Goal: Find specific page/section: Find specific page/section

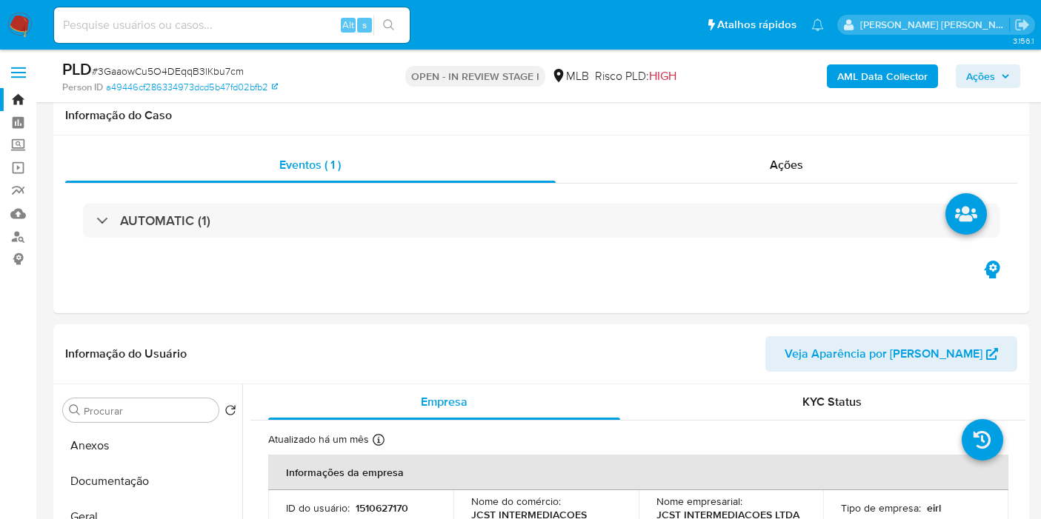
select select "10"
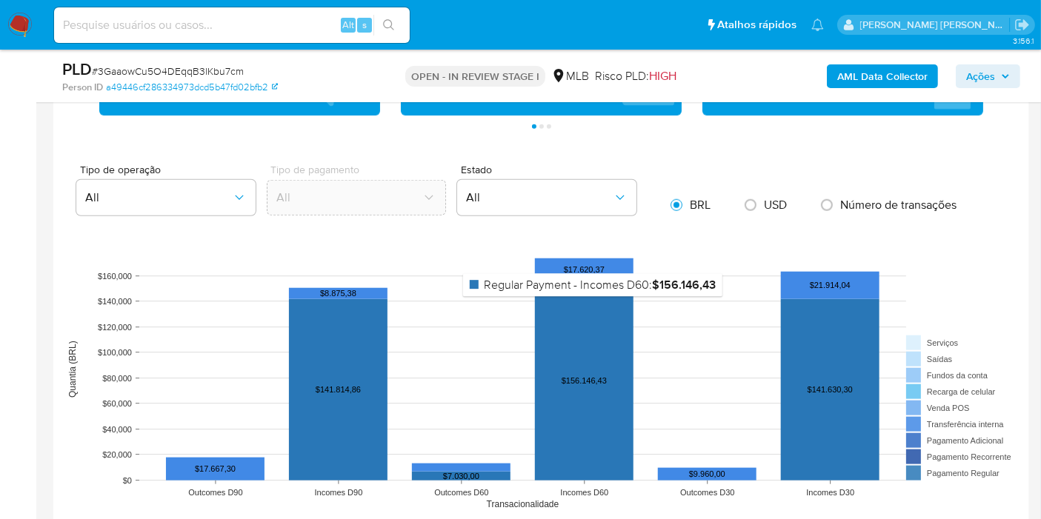
scroll to position [1646, 0]
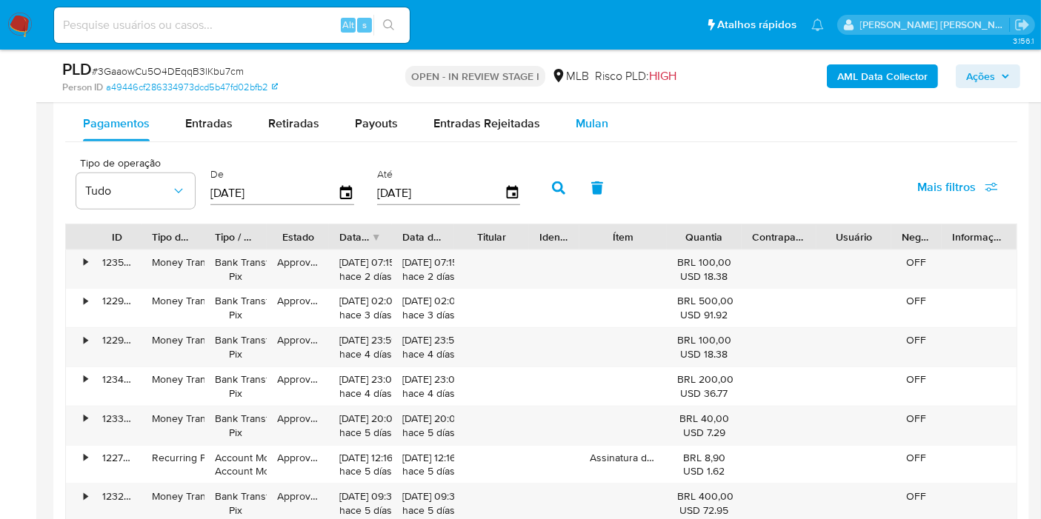
click at [582, 128] on span "Mulan" at bounding box center [592, 123] width 33 height 17
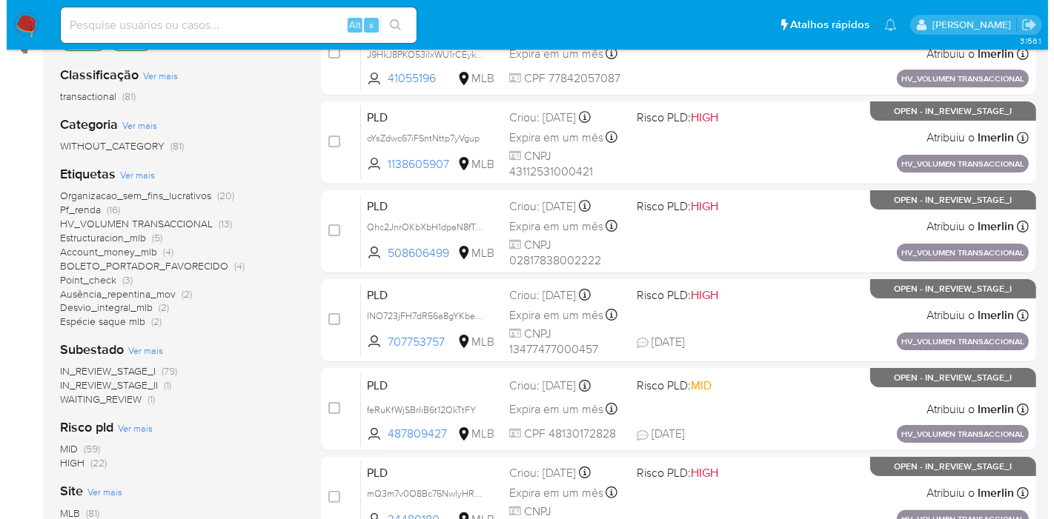
scroll to position [247, 0]
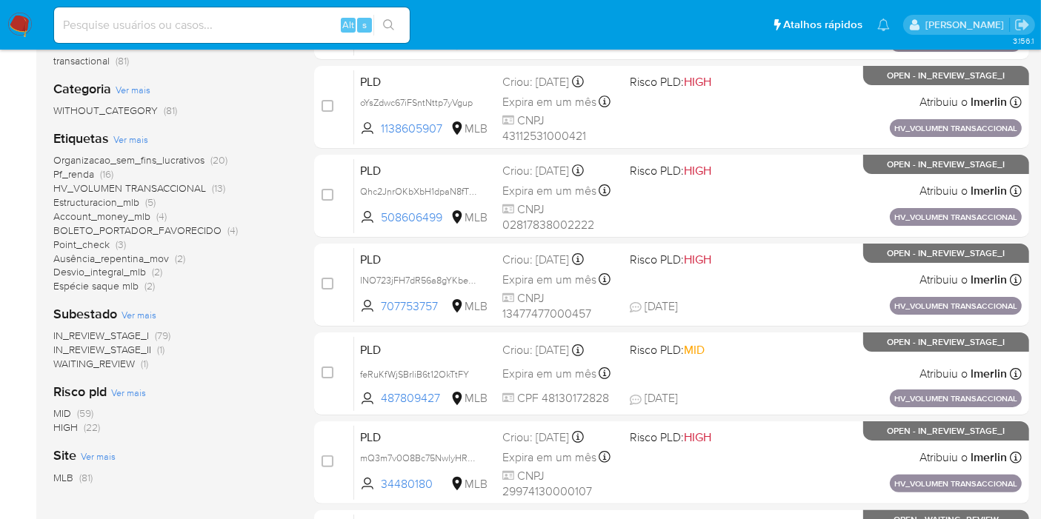
click at [137, 139] on span "Ver mais" at bounding box center [130, 139] width 35 height 13
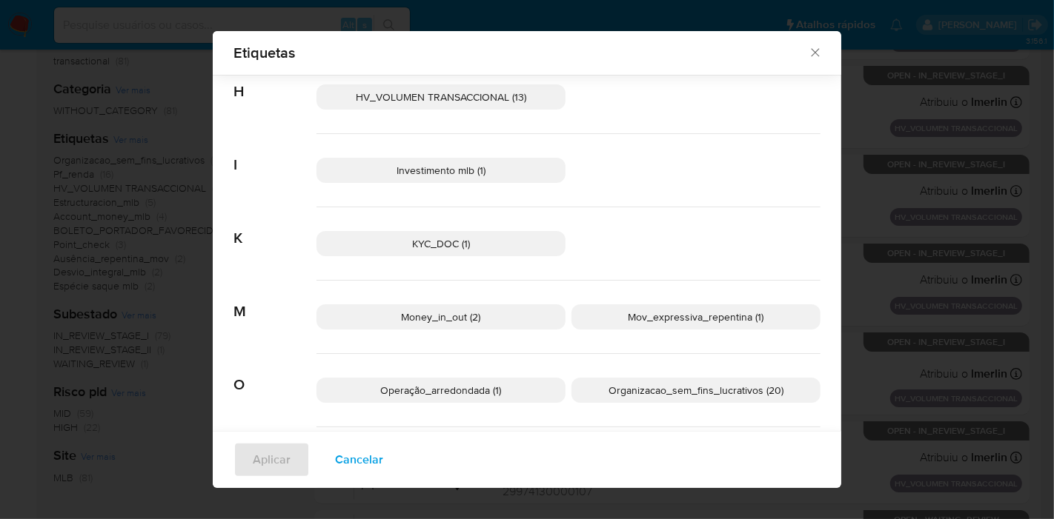
scroll to position [401, 0]
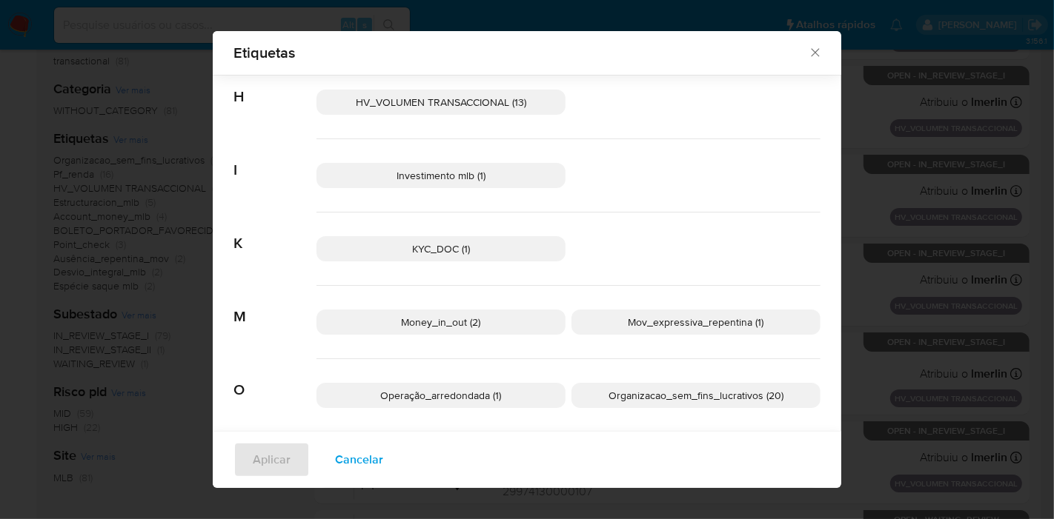
click at [371, 467] on span "Cancelar" at bounding box center [359, 460] width 48 height 33
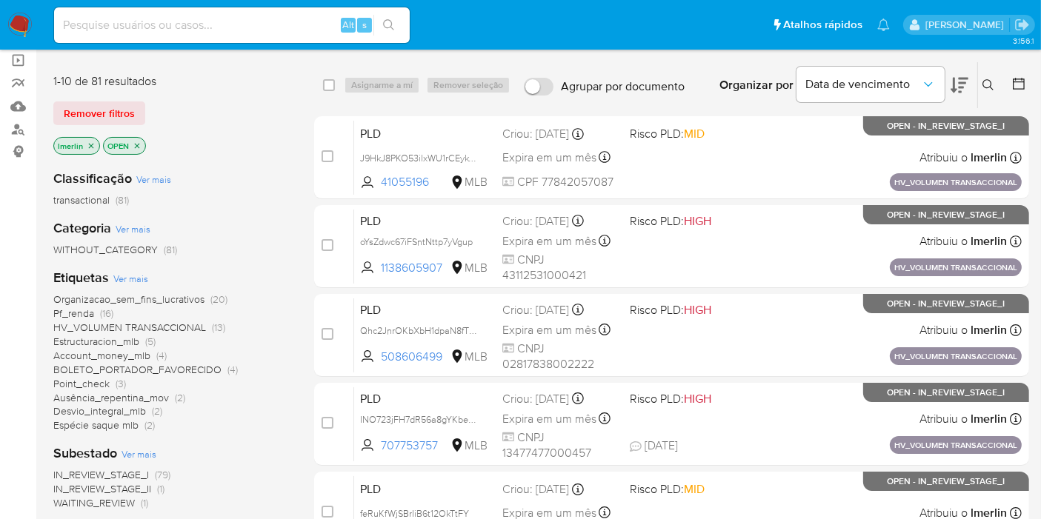
scroll to position [0, 0]
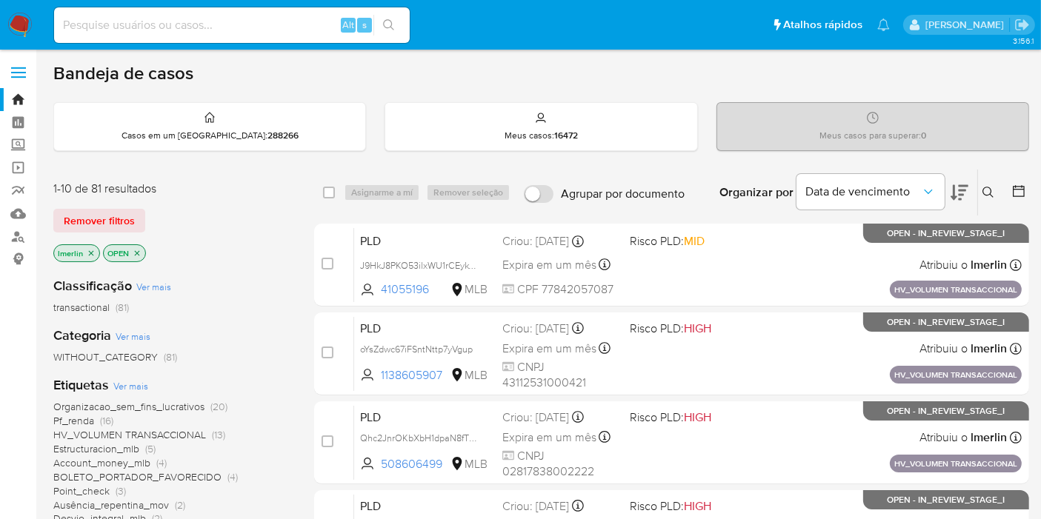
click at [87, 250] on icon "close-filter" at bounding box center [91, 253] width 9 height 9
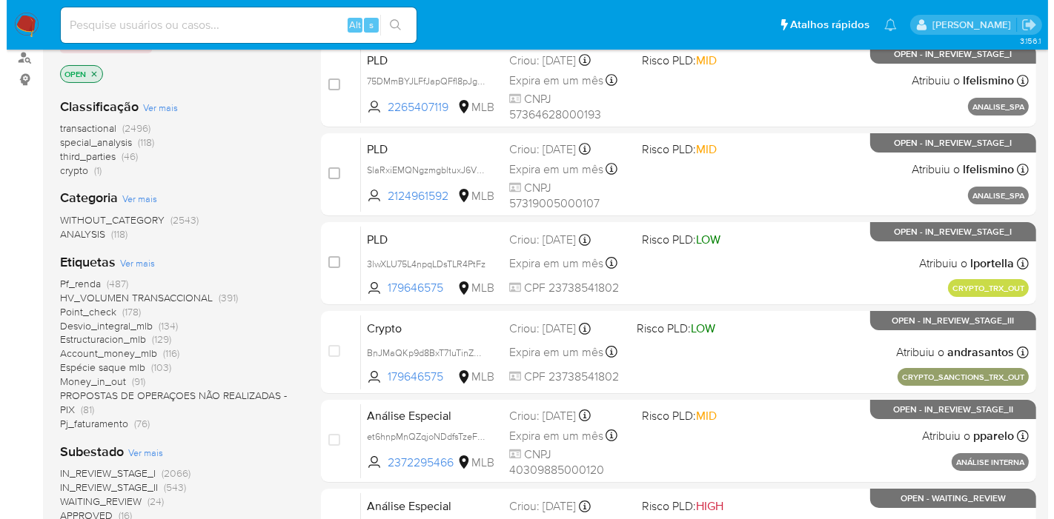
scroll to position [329, 0]
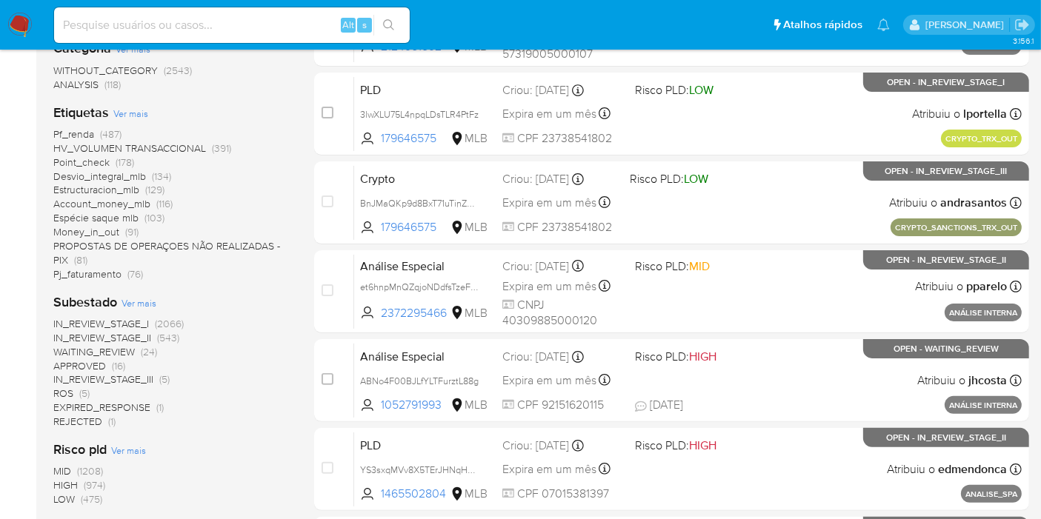
click at [141, 115] on span "Ver mais" at bounding box center [130, 113] width 35 height 13
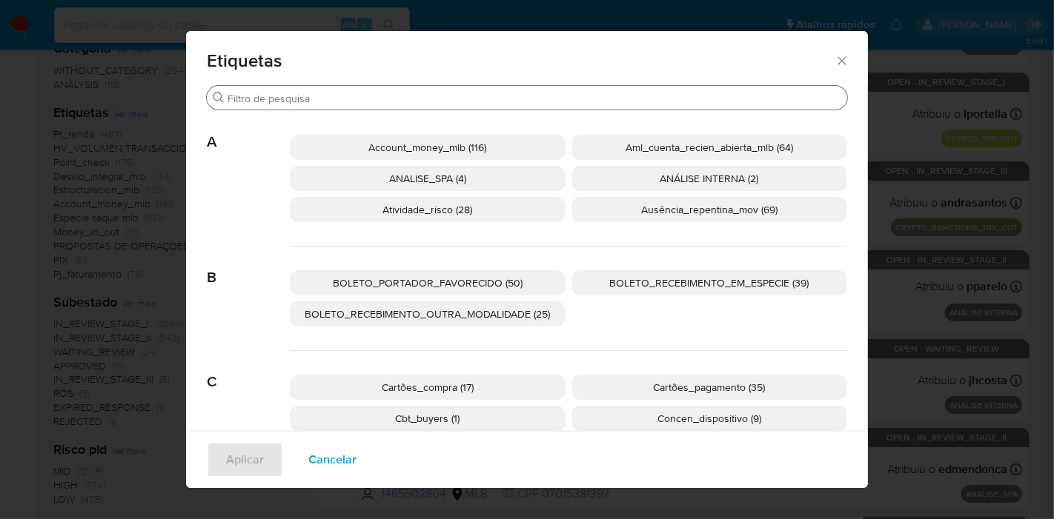
click at [531, 104] on input "Procurar" at bounding box center [534, 98] width 614 height 13
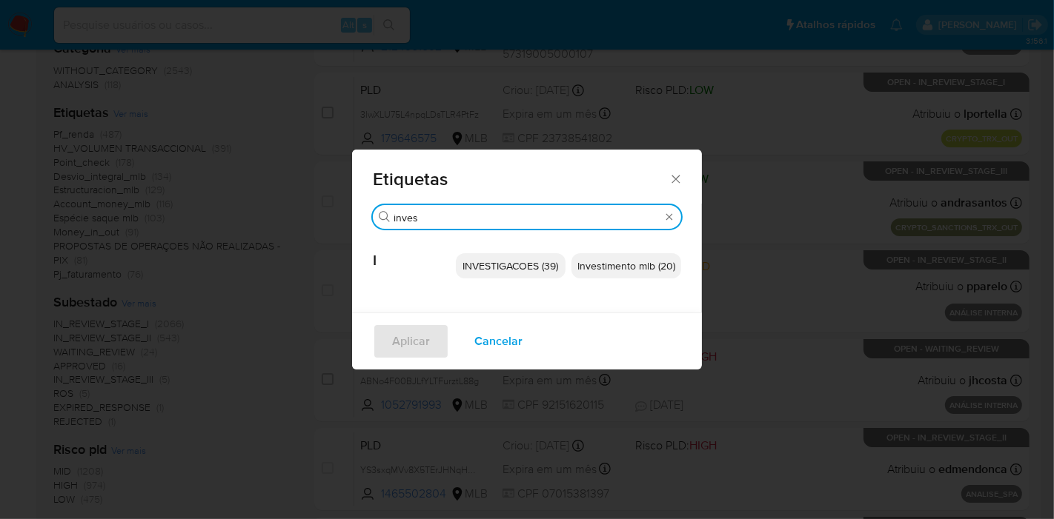
type input "inves"
click at [614, 265] on span "Investimento mlb (20)" at bounding box center [626, 266] width 98 height 15
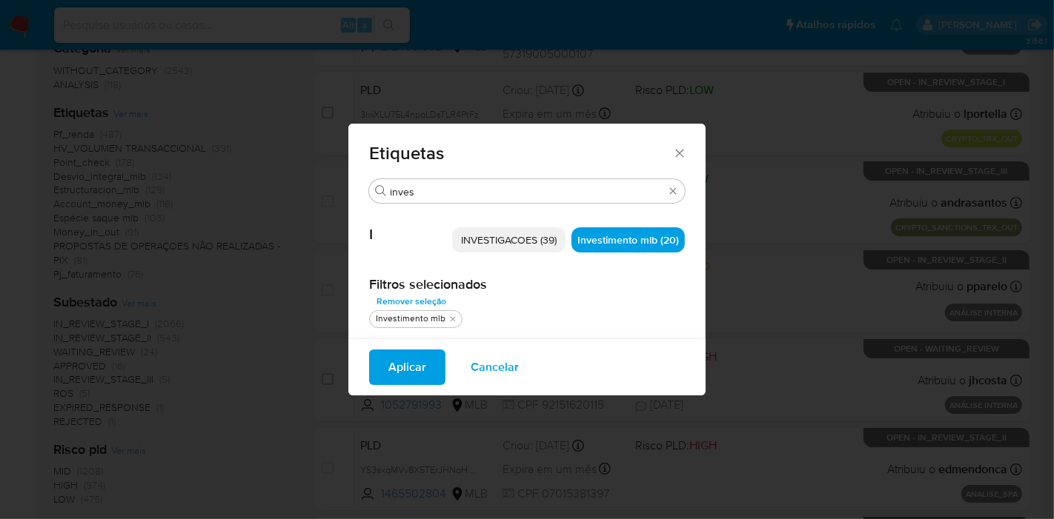
click at [404, 365] on span "Aplicar" at bounding box center [407, 367] width 38 height 33
